Goal: Register for event/course

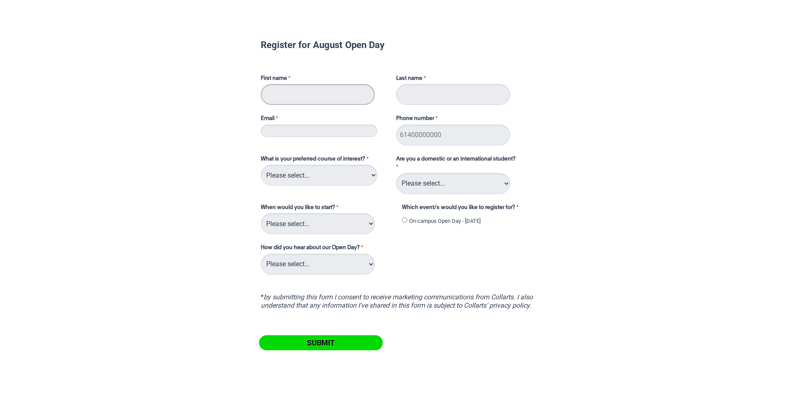
click at [295, 94] on input "First name" at bounding box center [318, 94] width 114 height 21
type input "[PERSON_NAME]"
type input "[EMAIL_ADDRESS][DOMAIN_NAME]"
drag, startPoint x: 347, startPoint y: 131, endPoint x: 195, endPoint y: 152, distance: 153.0
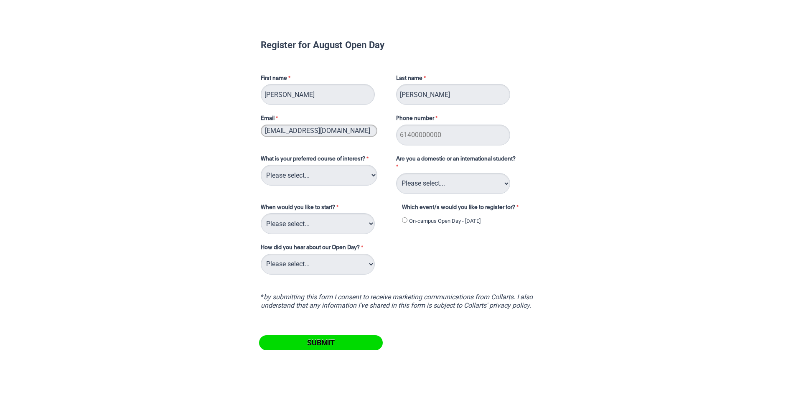
click at [215, 142] on div "Register for August Open Day First name [PERSON_NAME] Last name [PERSON_NAME] E…" at bounding box center [397, 211] width 789 height 410
drag, startPoint x: 433, startPoint y: 128, endPoint x: 429, endPoint y: 130, distance: 4.3
click at [432, 130] on input "Phone number" at bounding box center [453, 135] width 114 height 21
type input "0414054133"
click at [307, 130] on input "Email" at bounding box center [319, 131] width 117 height 13
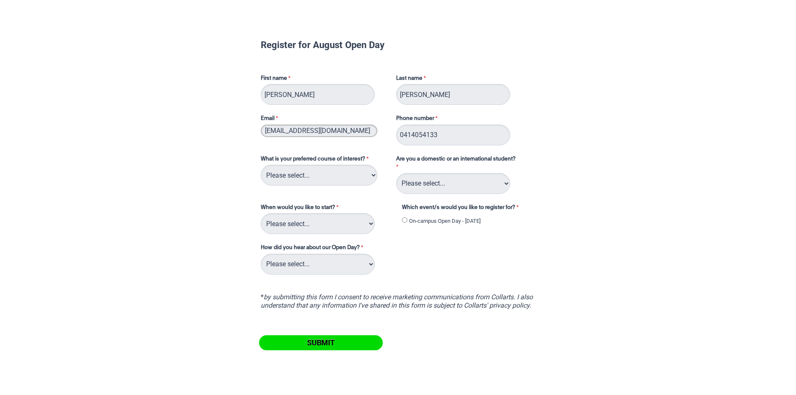
type input "[EMAIL_ADDRESS][DOMAIN_NAME]"
click at [316, 175] on select "Please select... 2D Animation Acting Audio Engineering Circus Arts Comedy Digit…" at bounding box center [319, 175] width 117 height 21
select select "tfa_96"
click at [261, 165] on select "Please select... 2D Animation Acting Audio Engineering Circus Arts Comedy Digit…" at bounding box center [319, 175] width 117 height 21
click at [481, 178] on select "Please select... Domestic Student International Student" at bounding box center [453, 183] width 114 height 21
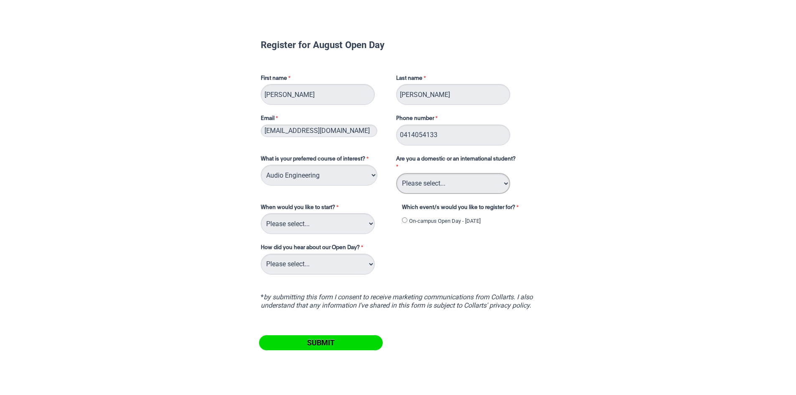
select select "tfa_126"
click at [396, 173] on select "Please select... Domestic Student International Student" at bounding box center [453, 183] width 114 height 21
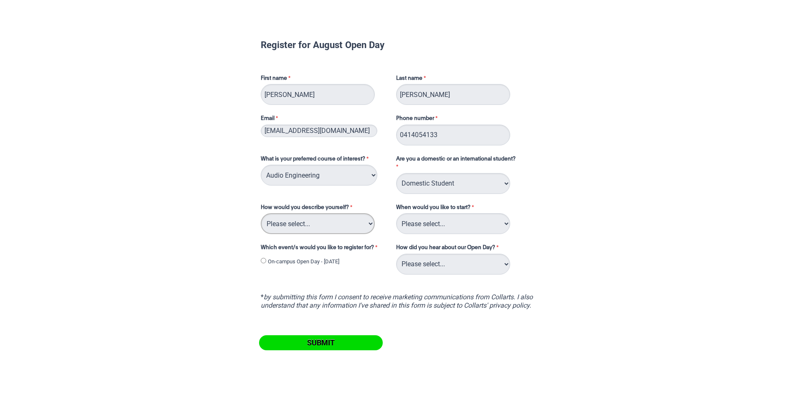
click at [320, 220] on select "Please select... I've completed Year 12 I'm looking for a career change I'm alr…" at bounding box center [318, 223] width 114 height 21
select select "tfa_70"
click at [261, 213] on select "Please select... I've completed Year 12 I'm looking for a career change I'm alr…" at bounding box center [318, 223] width 114 height 21
click at [421, 224] on select "Please select... Trimester 3 2025, starting [DATE] Trimester 1 2026, starting […" at bounding box center [453, 223] width 114 height 21
click at [445, 219] on select "Please select... Trimester 3 2025, starting [DATE] Trimester 1 2026, starting […" at bounding box center [453, 223] width 114 height 21
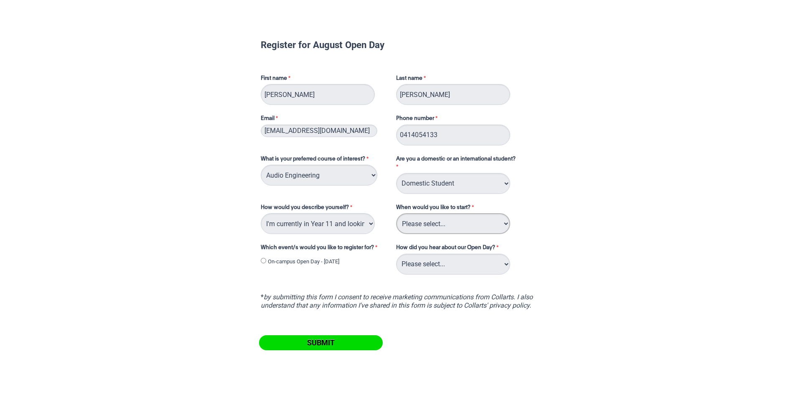
click at [503, 230] on select "Please select... Trimester 3 2025, starting [DATE] Trimester 1 2026, starting […" at bounding box center [453, 223] width 114 height 21
select select "tfa_234"
click at [396, 213] on select "Please select... Trimester 3 2025, starting [DATE] Trimester 1 2026, starting […" at bounding box center [453, 223] width 114 height 21
click at [450, 267] on select "Please select... Career Advisor Career Expo Collarts Newsletter/Email Collarts …" at bounding box center [453, 264] width 114 height 21
select select "tfa_136"
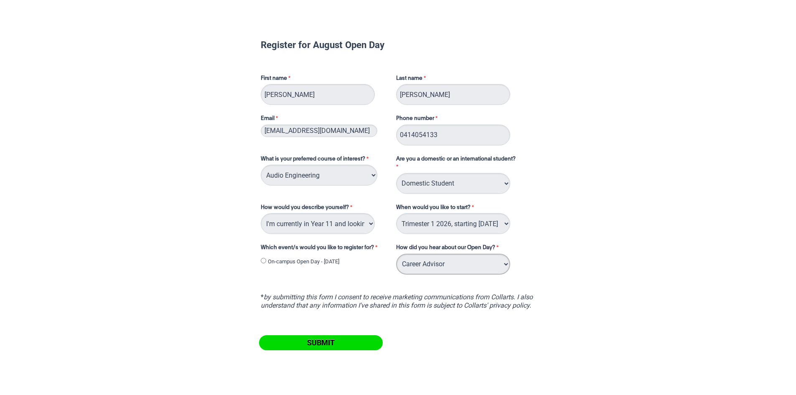
click at [396, 254] on select "Please select... Career Advisor Career Expo Collarts Newsletter/Email Collarts …" at bounding box center [453, 264] width 114 height 21
click at [261, 261] on input "On-campus Open Day - [DATE]" at bounding box center [263, 260] width 5 height 5
radio input "true"
click at [328, 342] on input "Submit" at bounding box center [321, 342] width 124 height 15
